Goal: Task Accomplishment & Management: Use online tool/utility

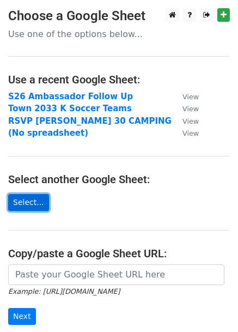
click at [30, 204] on link "Select..." at bounding box center [28, 202] width 41 height 17
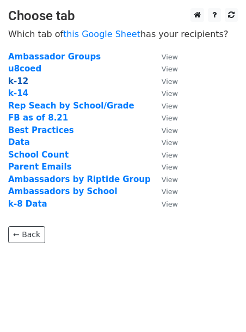
click at [10, 80] on strong "k-12" at bounding box center [18, 81] width 20 height 10
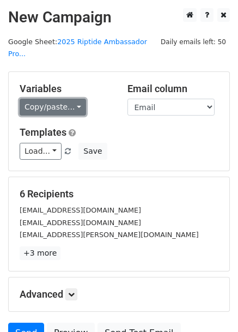
click at [48, 99] on link "Copy/paste..." at bounding box center [53, 107] width 66 height 17
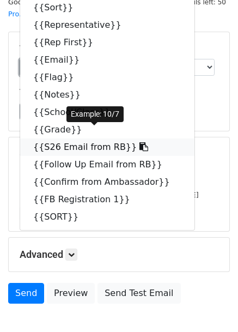
scroll to position [54, 0]
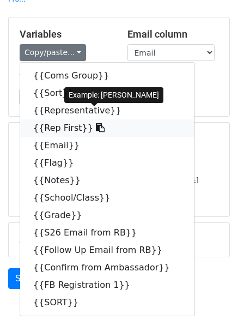
click at [96, 123] on icon at bounding box center [100, 127] width 9 height 9
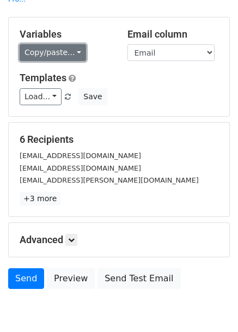
click at [59, 44] on link "Copy/paste..." at bounding box center [53, 52] width 66 height 17
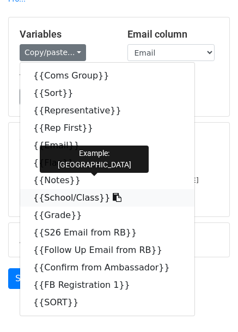
click at [79, 189] on link "{{School/Class}}" at bounding box center [107, 197] width 174 height 17
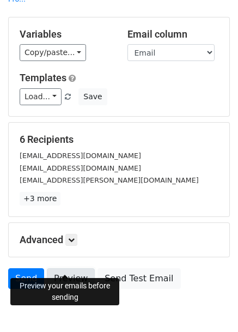
click at [60, 268] on link "Preview" at bounding box center [71, 278] width 48 height 21
click at [71, 268] on link "Preview" at bounding box center [71, 278] width 48 height 21
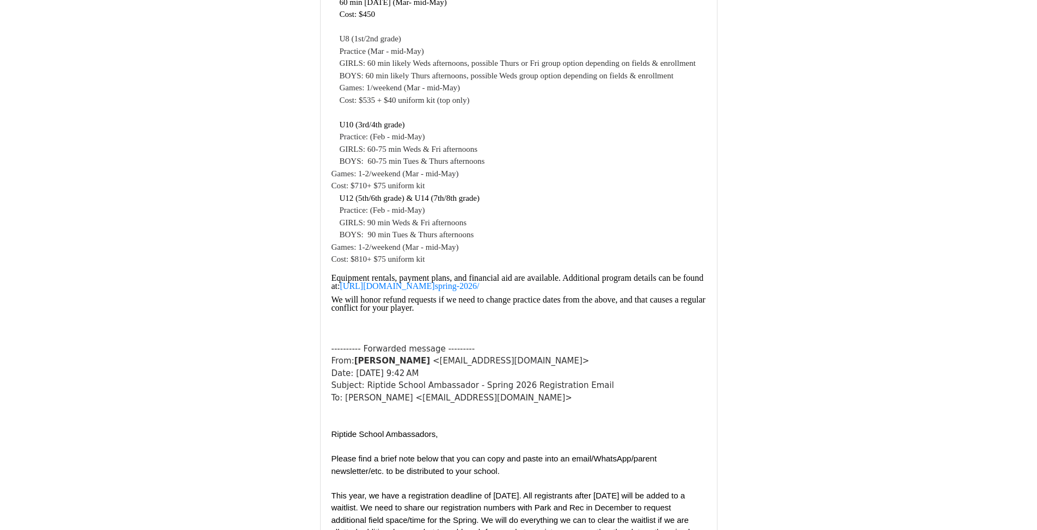
scroll to position [544, 0]
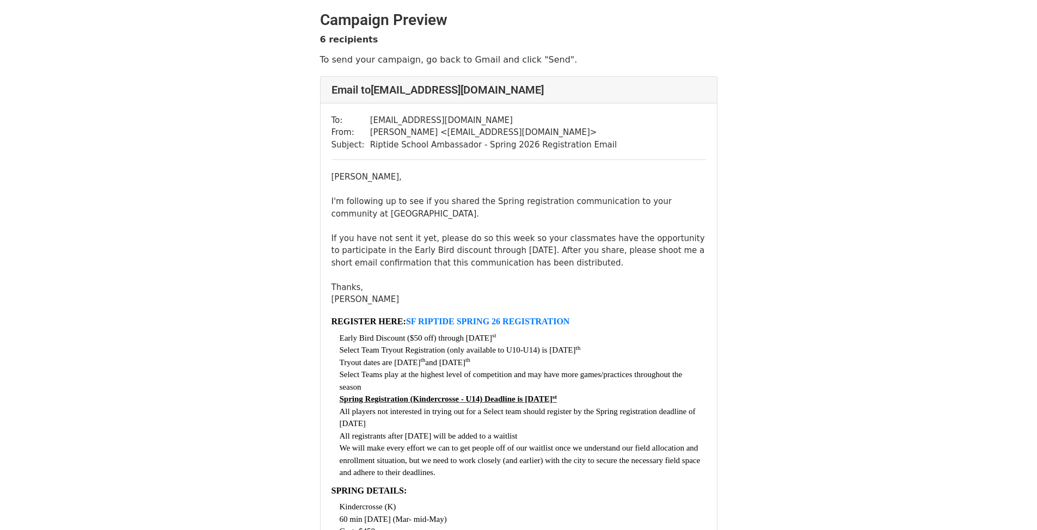
click at [431, 228] on div "I'm following up to see if you shared the Spring registration communication to …" at bounding box center [519, 250] width 375 height 111
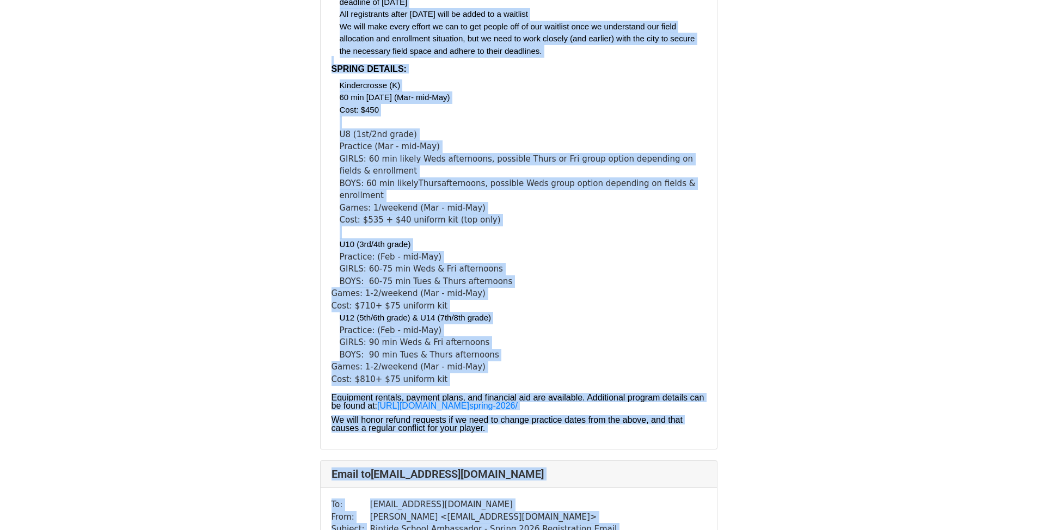
scroll to position [1457, 0]
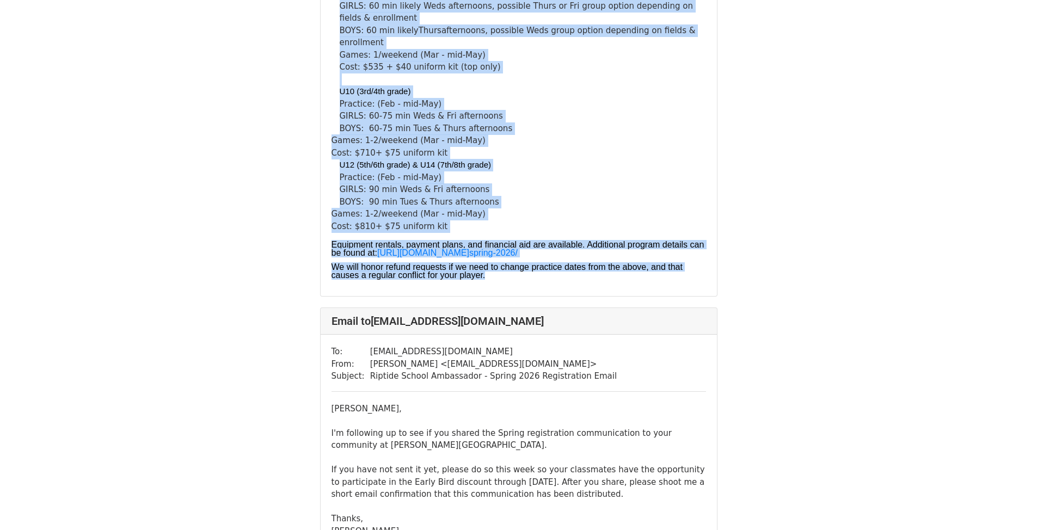
drag, startPoint x: 331, startPoint y: 176, endPoint x: 647, endPoint y: 326, distance: 350.1
copy div "Emille, I'm following up to see if you shared the Spring registration communica…"
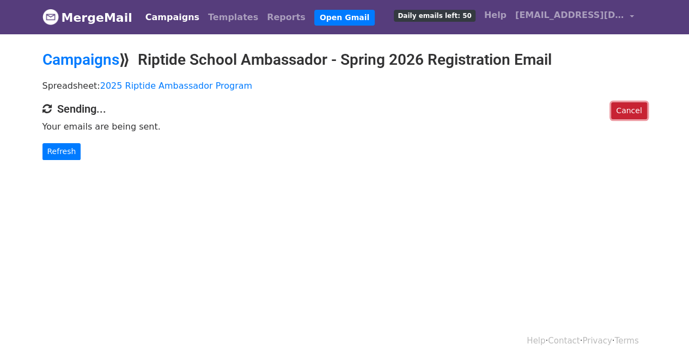
click at [624, 108] on link "Cancel" at bounding box center [628, 110] width 35 height 17
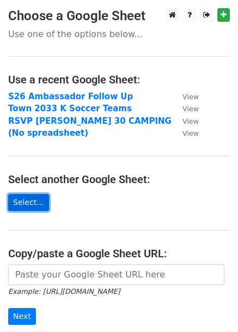
click at [19, 201] on link "Select..." at bounding box center [28, 202] width 41 height 17
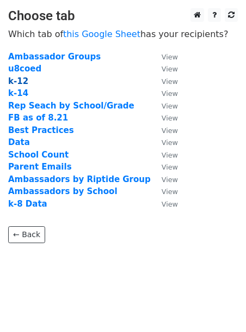
click at [20, 77] on strong "k-12" at bounding box center [18, 81] width 20 height 10
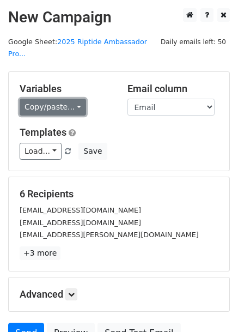
click at [60, 99] on link "Copy/paste..." at bounding box center [53, 107] width 66 height 17
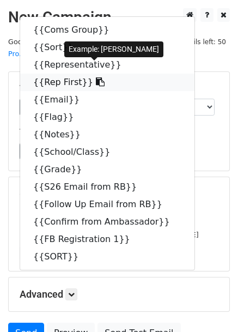
click at [96, 77] on icon at bounding box center [100, 81] width 9 height 9
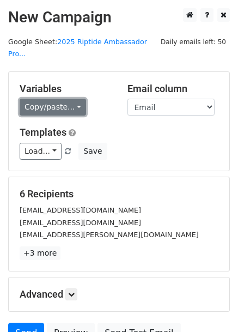
click at [64, 99] on link "Copy/paste..." at bounding box center [53, 107] width 66 height 17
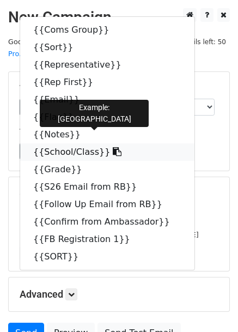
click at [113, 147] on icon at bounding box center [117, 151] width 9 height 9
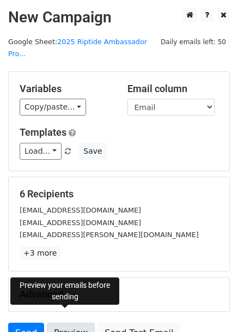
click at [66, 322] on link "Preview" at bounding box center [71, 332] width 48 height 21
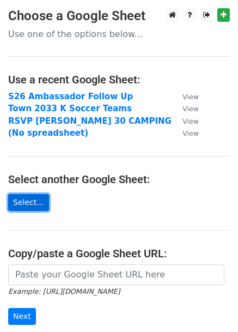
click at [27, 205] on link "Select..." at bounding box center [28, 202] width 41 height 17
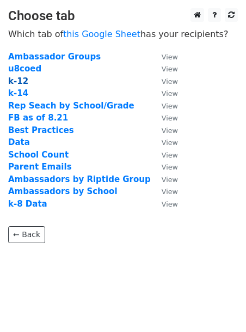
click at [24, 83] on strong "k-12" at bounding box center [18, 81] width 20 height 10
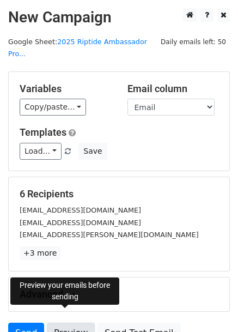
click at [64, 322] on link "Preview" at bounding box center [71, 332] width 48 height 21
click at [73, 323] on link "Preview" at bounding box center [71, 332] width 48 height 21
click at [117, 42] on link "2025 Riptide Ambassador Pro..." at bounding box center [77, 48] width 139 height 21
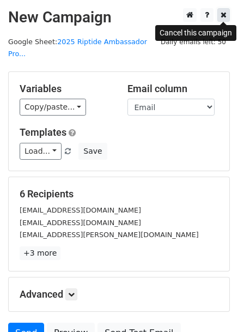
click at [224, 9] on link at bounding box center [223, 15] width 13 height 14
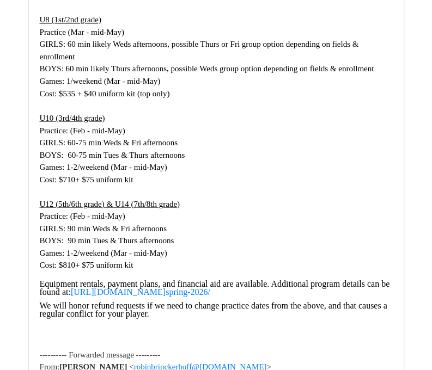
scroll to position [490, 0]
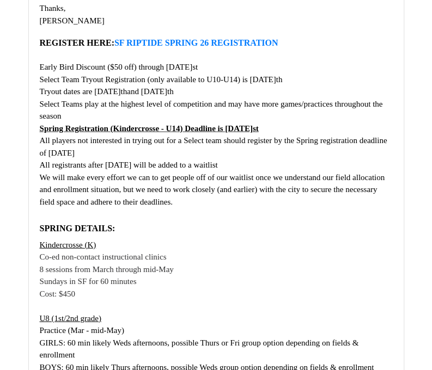
scroll to position [7240, 0]
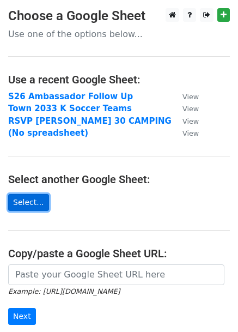
click at [31, 205] on link "Select..." at bounding box center [28, 202] width 41 height 17
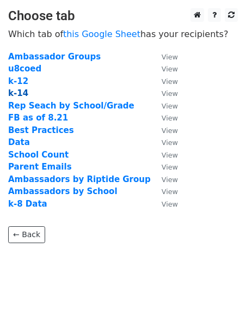
click at [17, 95] on strong "k-14" at bounding box center [18, 93] width 20 height 10
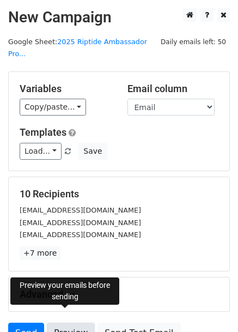
click at [64, 322] on link "Preview" at bounding box center [71, 332] width 48 height 21
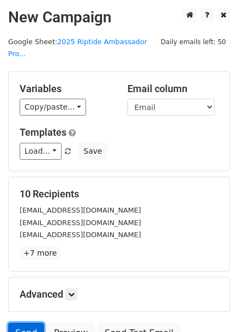
click at [33, 322] on link "Send" at bounding box center [26, 332] width 36 height 21
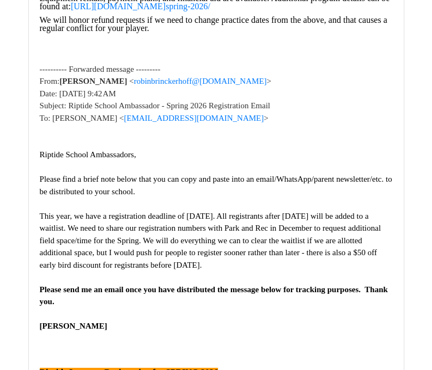
scroll to position [6097, 0]
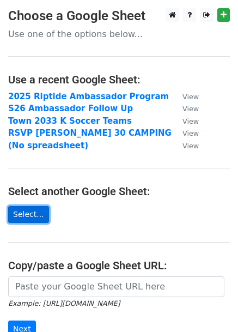
click at [25, 214] on link "Select..." at bounding box center [28, 214] width 41 height 17
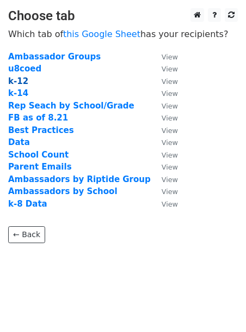
click at [11, 81] on strong "k-12" at bounding box center [18, 81] width 20 height 10
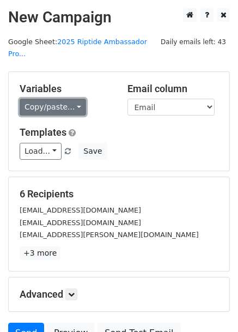
click at [45, 99] on link "Copy/paste..." at bounding box center [53, 107] width 66 height 17
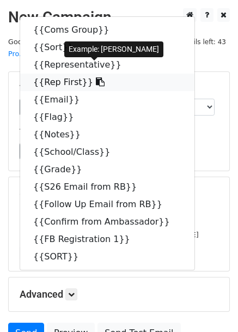
click at [96, 77] on icon at bounding box center [100, 81] width 9 height 9
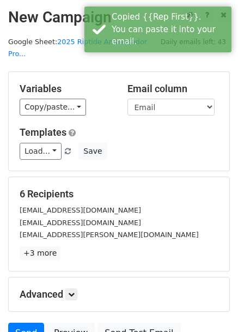
click at [79, 99] on div "Copy/paste... {{Coms Group}} {{Sort}} {{Representative}} {{Rep First}} {{Email}…" at bounding box center [65, 107] width 91 height 17
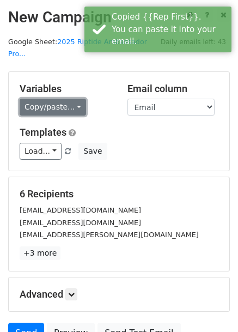
click at [74, 99] on link "Copy/paste..." at bounding box center [53, 107] width 66 height 17
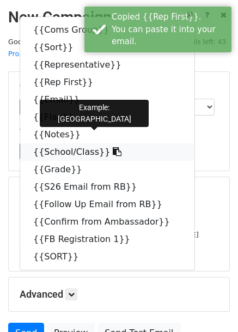
click at [69, 143] on link "{{School/Class}}" at bounding box center [107, 151] width 174 height 17
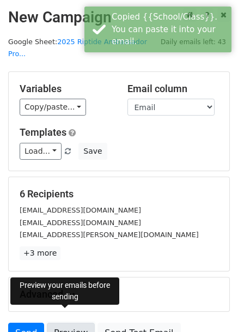
click at [82, 322] on link "Preview" at bounding box center [71, 332] width 48 height 21
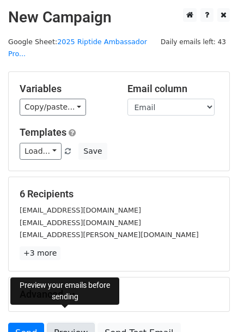
click at [70, 324] on link "Preview" at bounding box center [71, 332] width 48 height 21
click at [75, 322] on link "Preview" at bounding box center [71, 332] width 48 height 21
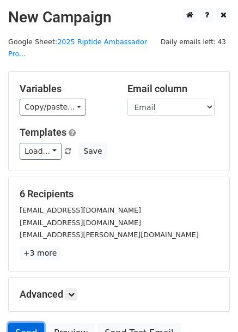
click at [34, 322] on link "Send" at bounding box center [26, 332] width 36 height 21
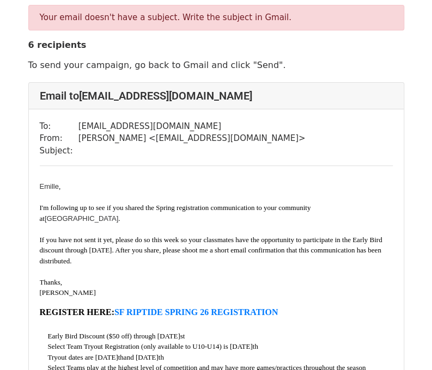
scroll to position [54, 0]
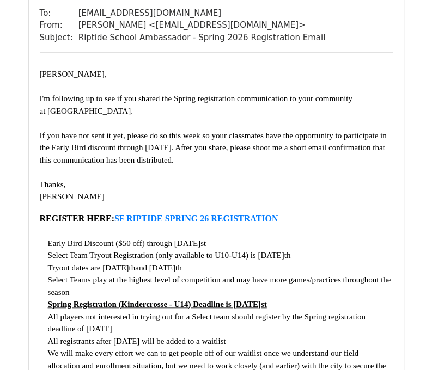
scroll to position [109, 0]
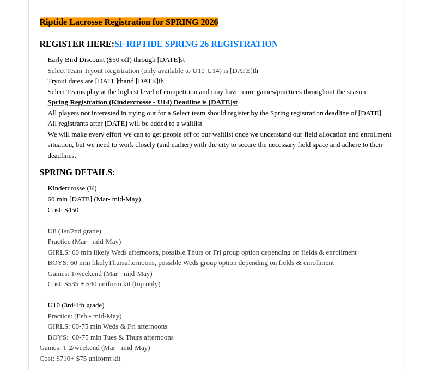
scroll to position [9953, 0]
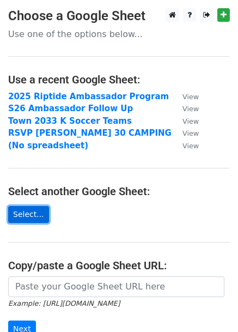
click at [32, 212] on link "Select..." at bounding box center [28, 214] width 41 height 17
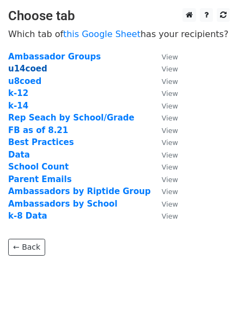
click at [33, 68] on strong "u14coed" at bounding box center [27, 69] width 39 height 10
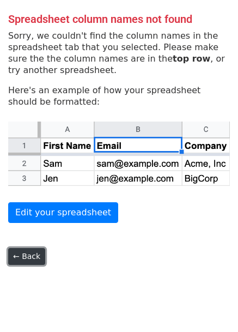
click at [31, 254] on link "← Back" at bounding box center [26, 256] width 37 height 17
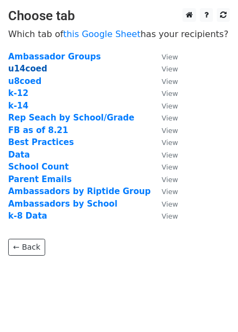
click at [21, 71] on strong "u14coed" at bounding box center [27, 69] width 39 height 10
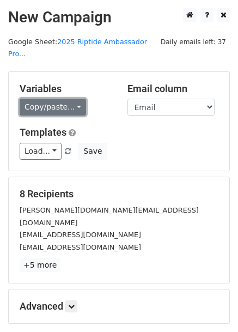
click at [55, 99] on link "Copy/paste..." at bounding box center [53, 107] width 66 height 17
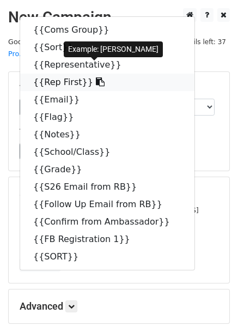
click at [96, 77] on icon at bounding box center [100, 81] width 9 height 9
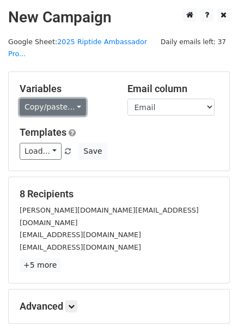
click at [69, 99] on link "Copy/paste..." at bounding box center [53, 107] width 66 height 17
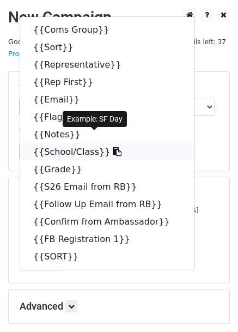
click at [72, 143] on link "{{School/Class}}" at bounding box center [107, 151] width 174 height 17
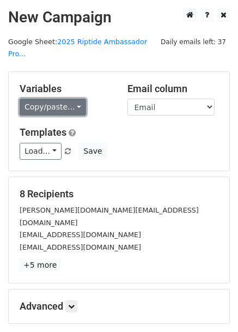
click at [71, 99] on link "Copy/paste..." at bounding box center [53, 107] width 66 height 17
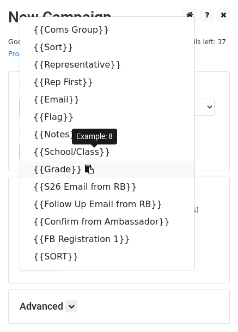
click at [85, 164] on icon at bounding box center [89, 168] width 9 height 9
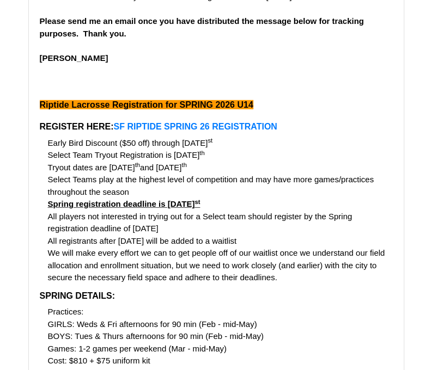
scroll to position [925, 0]
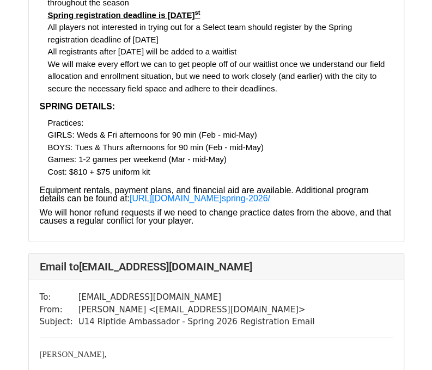
scroll to position [3157, 0]
